Goal: Navigation & Orientation: Find specific page/section

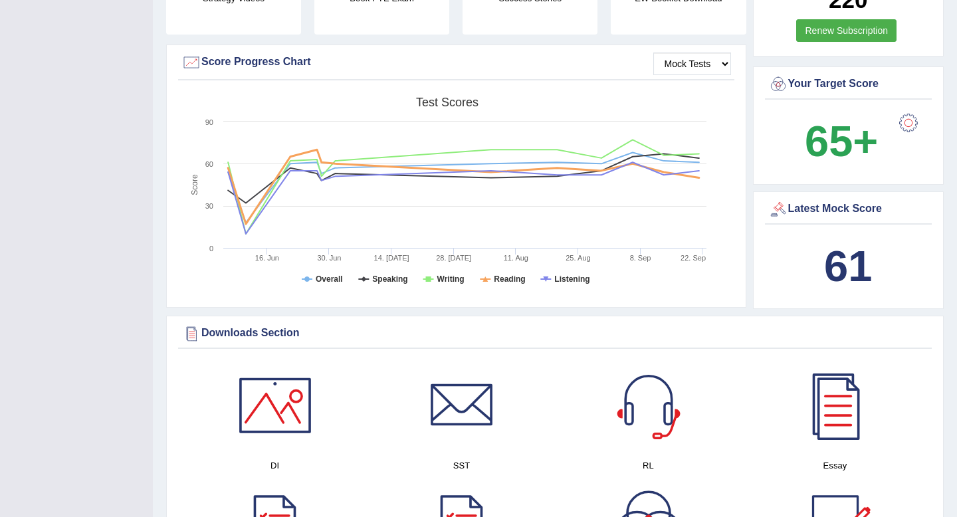
scroll to position [447, 0]
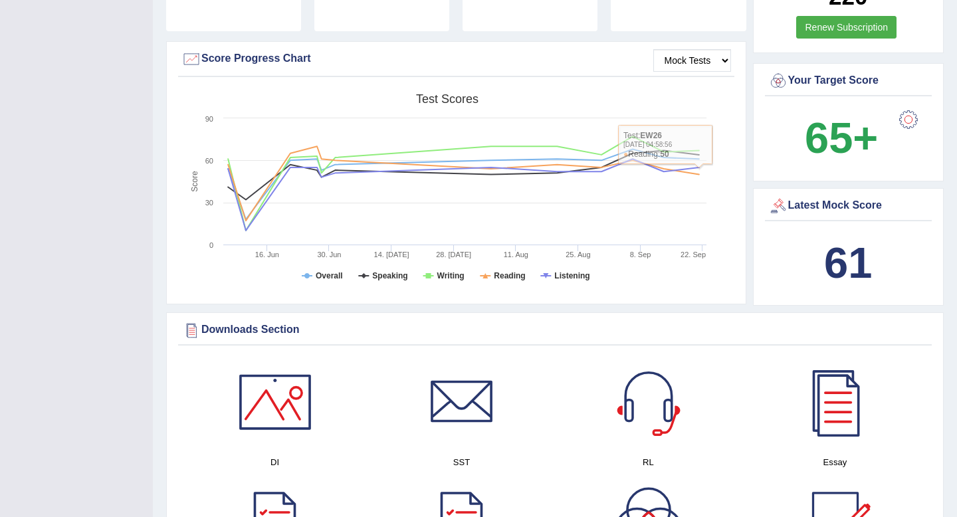
click at [837, 124] on b "65+" at bounding box center [841, 138] width 73 height 49
click at [839, 146] on b "65+" at bounding box center [841, 138] width 73 height 49
click at [920, 117] on div at bounding box center [908, 119] width 27 height 27
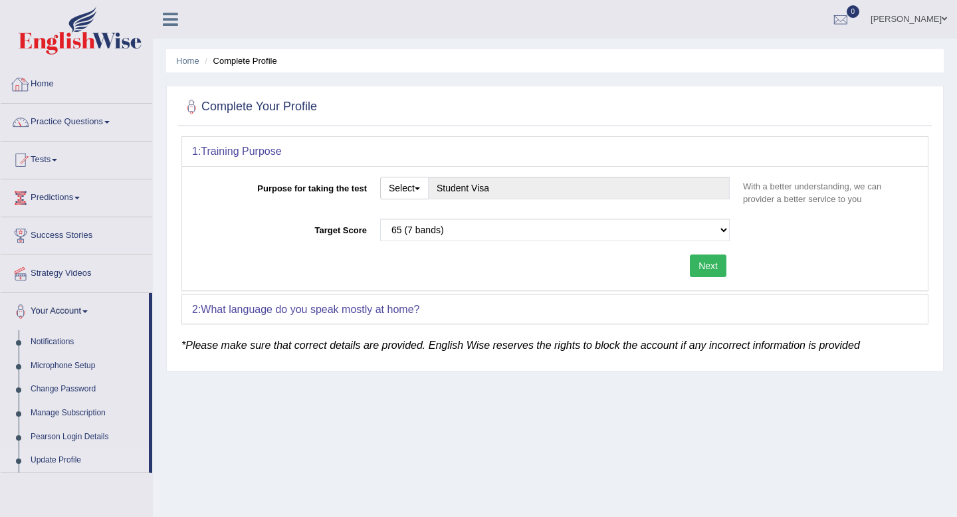
click at [58, 85] on link "Home" at bounding box center [77, 82] width 152 height 33
